Goal: Information Seeking & Learning: Learn about a topic

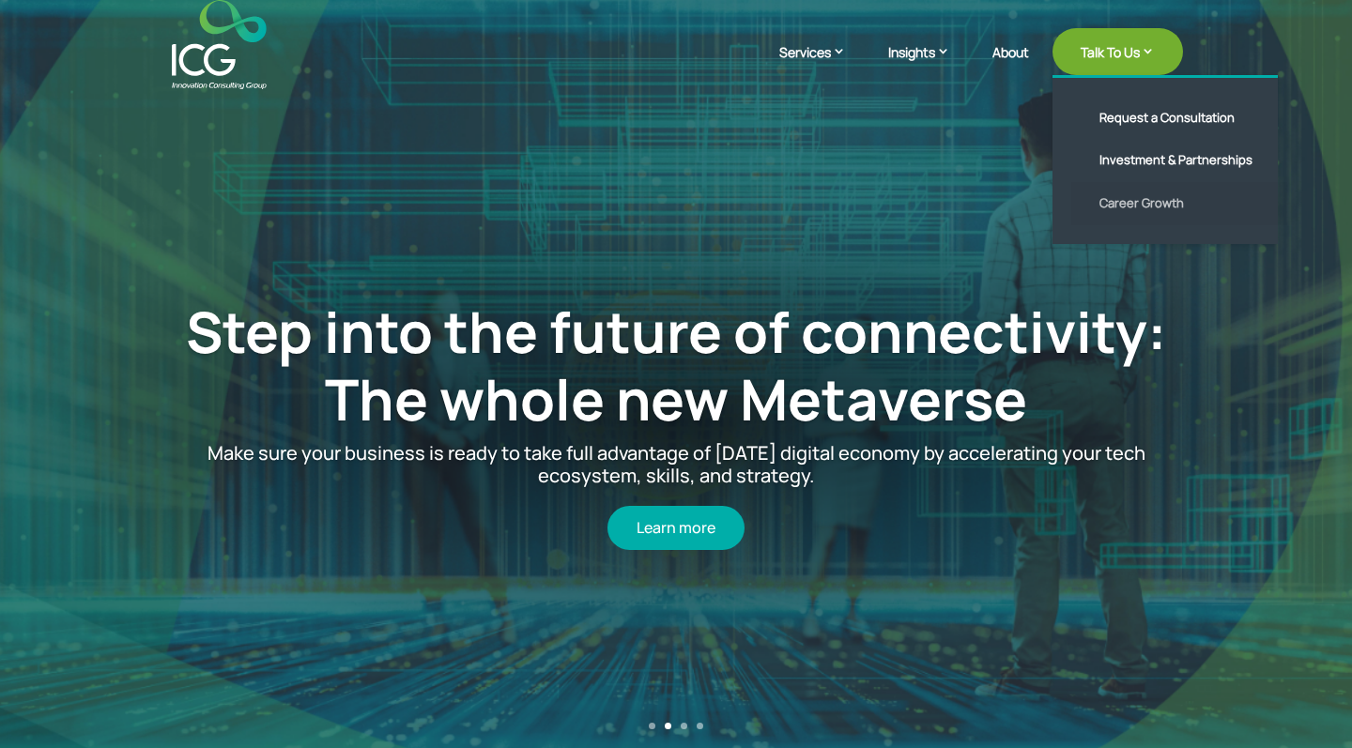
click at [1107, 214] on link "Career Growth" at bounding box center [1180, 203] width 216 height 43
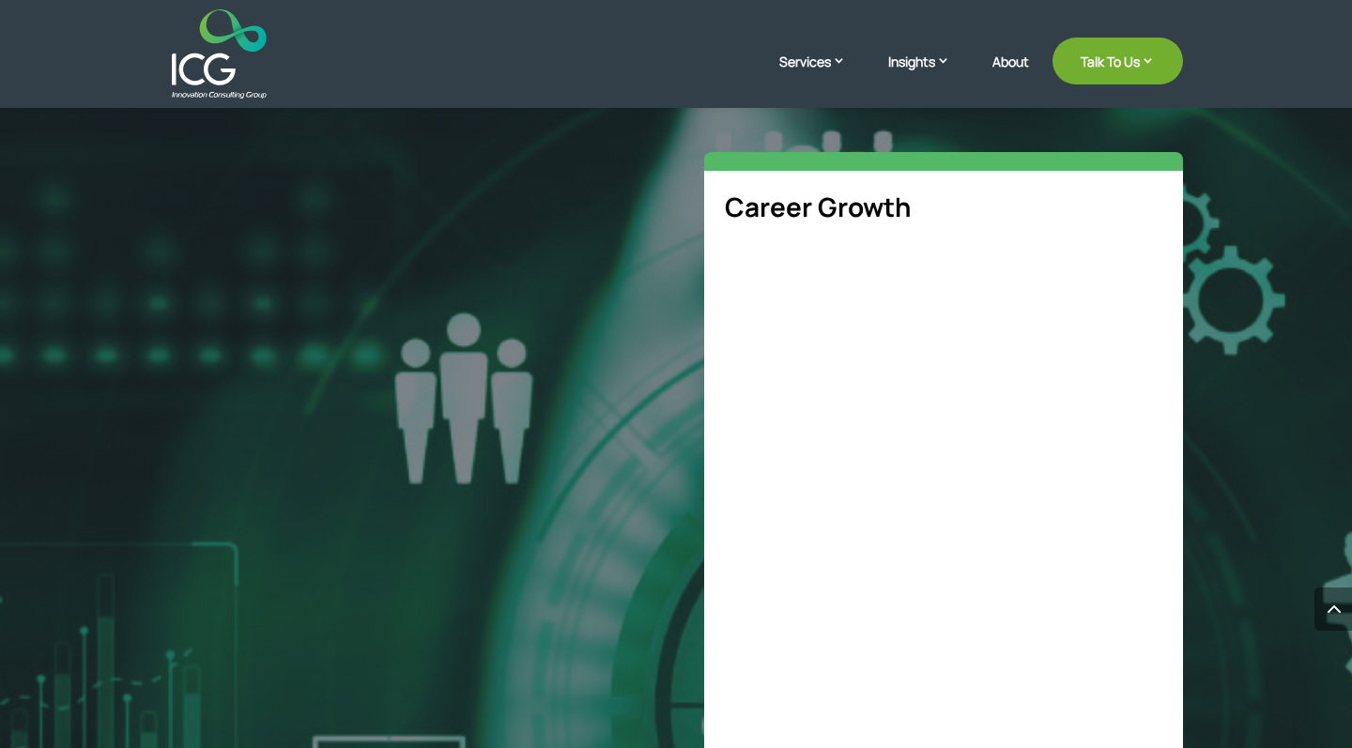
select select "**"
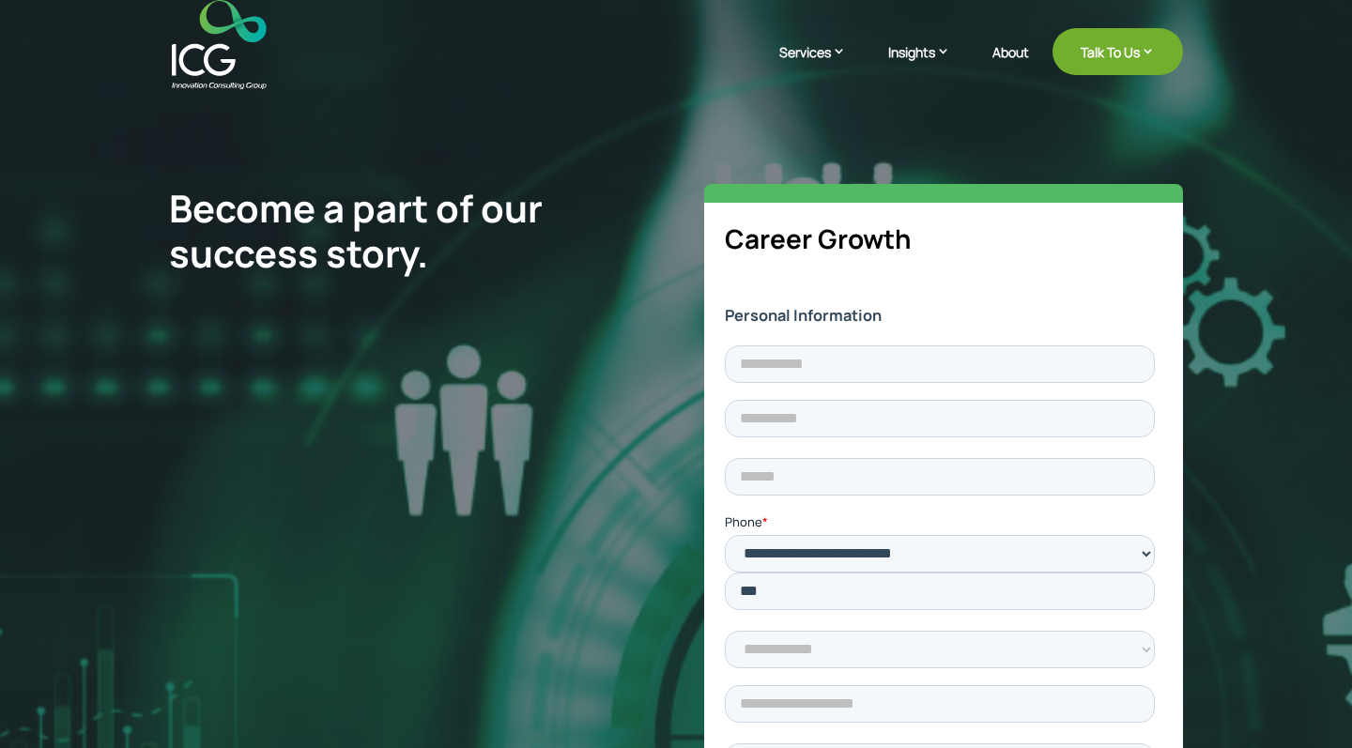
click at [193, 64] on img at bounding box center [219, 44] width 95 height 89
